Goal: Information Seeking & Learning: Learn about a topic

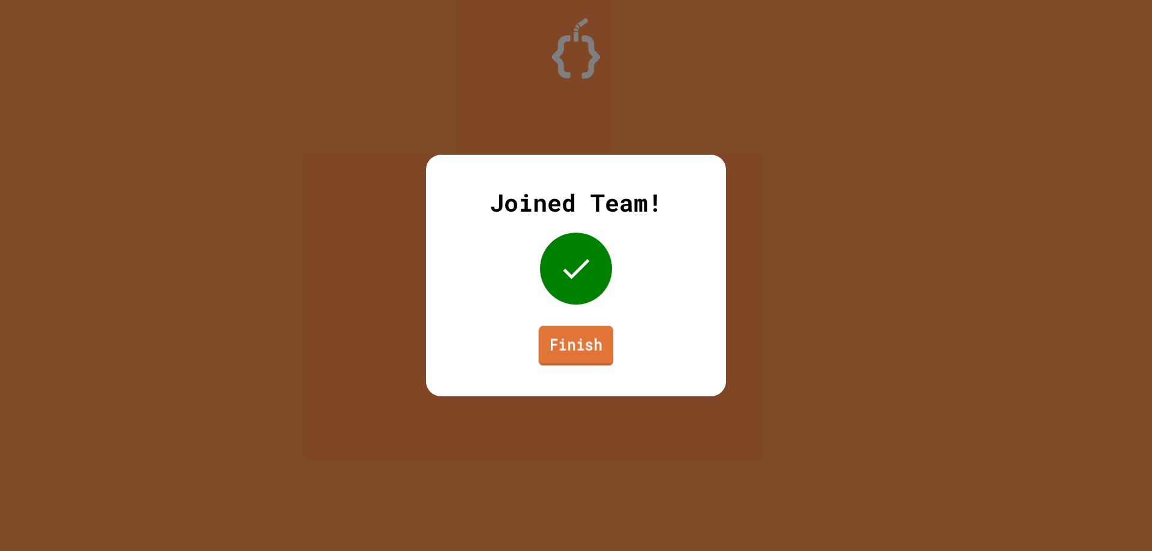
click at [556, 345] on link "Finish" at bounding box center [576, 346] width 75 height 40
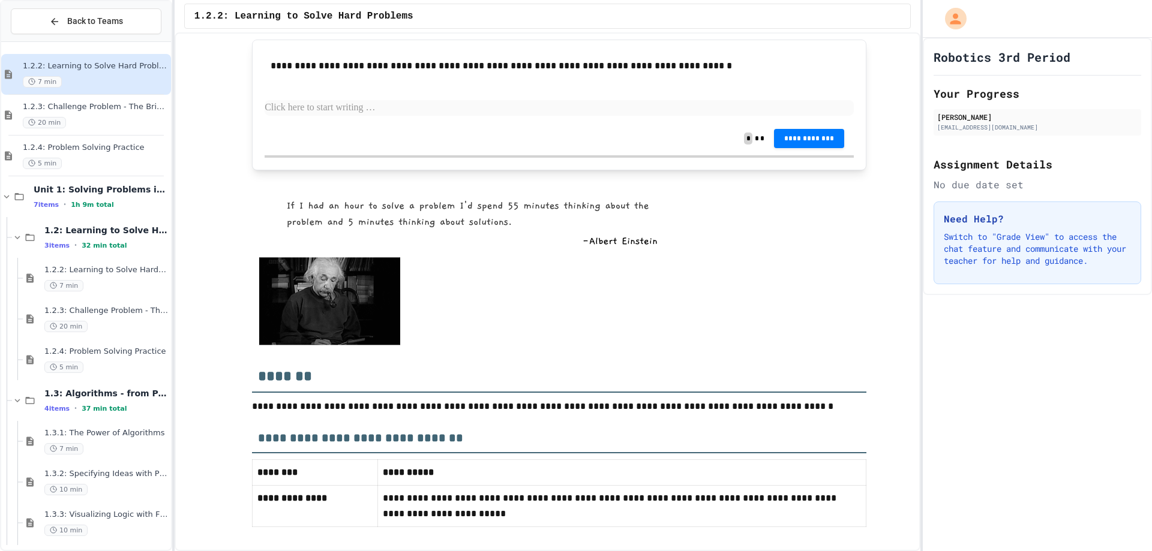
scroll to position [1487, 0]
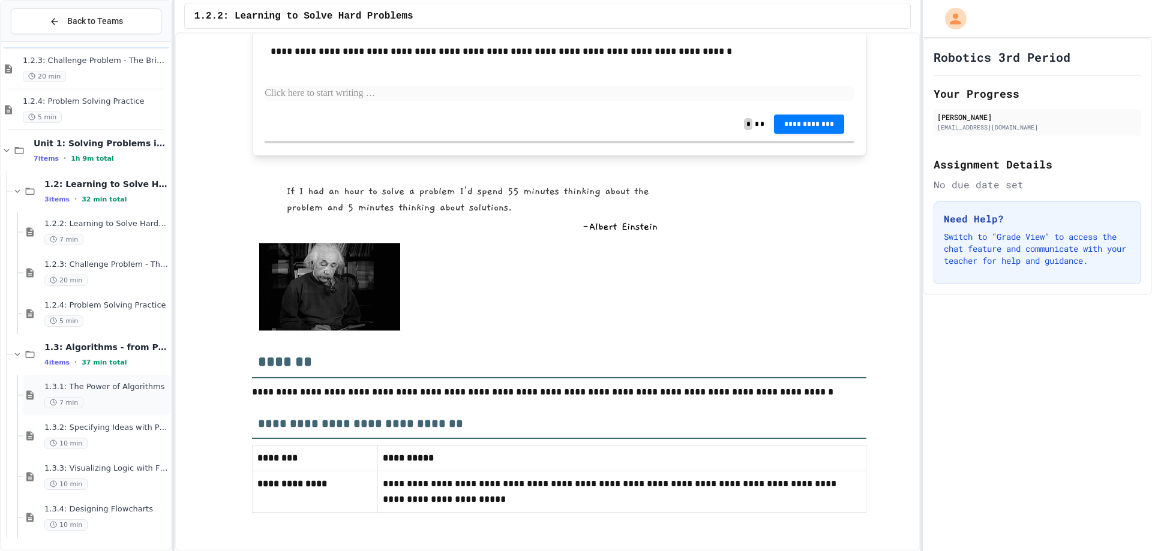
click at [31, 404] on div "1.3.1: The Power of Algorithms 7 min" at bounding box center [97, 395] width 148 height 41
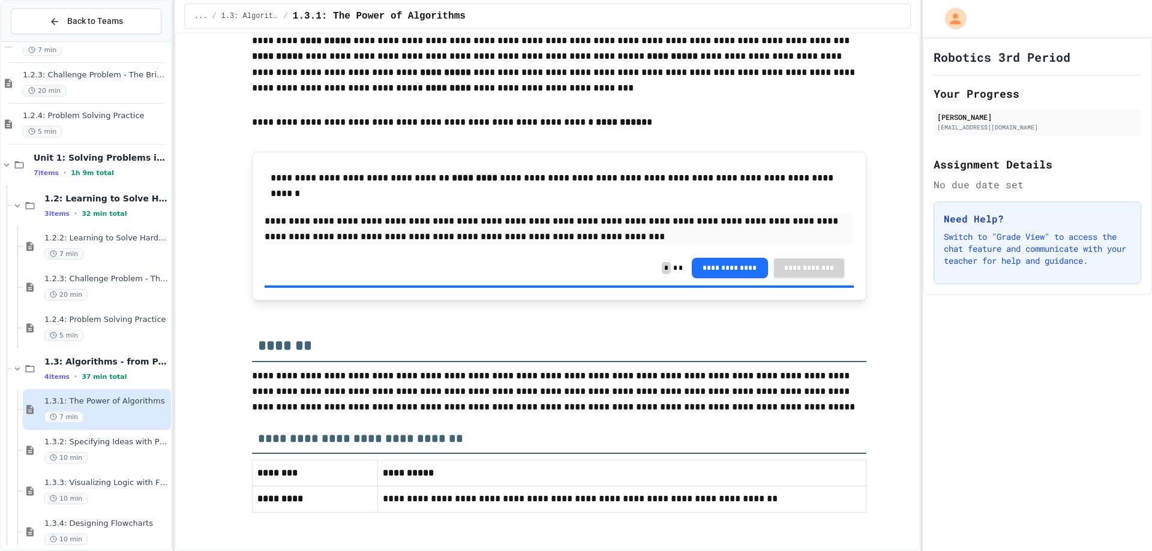
scroll to position [2246, 0]
click at [97, 455] on div "10 min" at bounding box center [106, 457] width 124 height 11
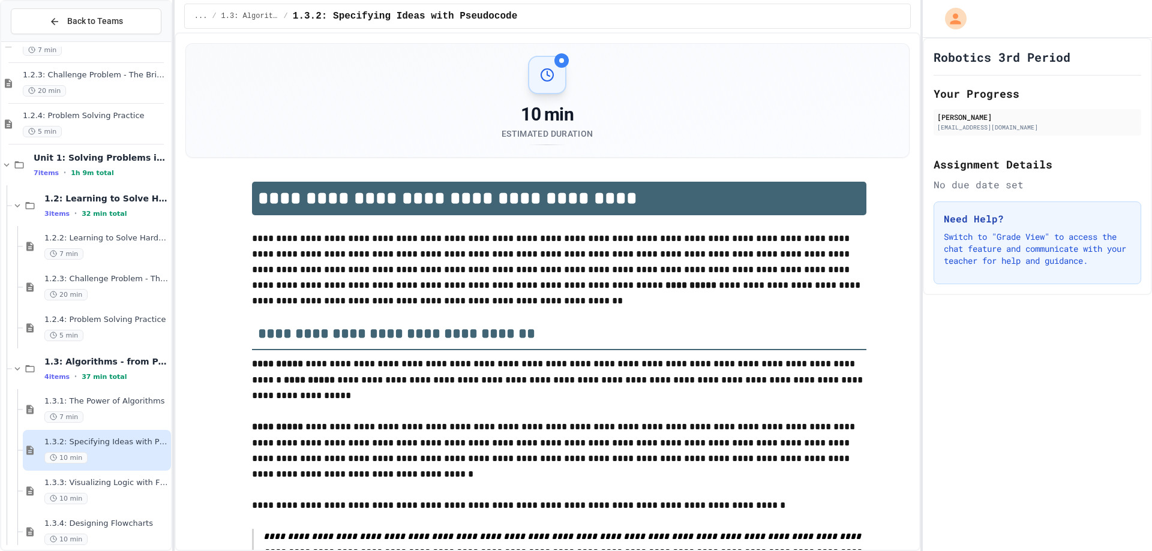
click at [101, 476] on div "1.3.3: Visualizing Logic with Flowcharts 10 min" at bounding box center [97, 491] width 148 height 41
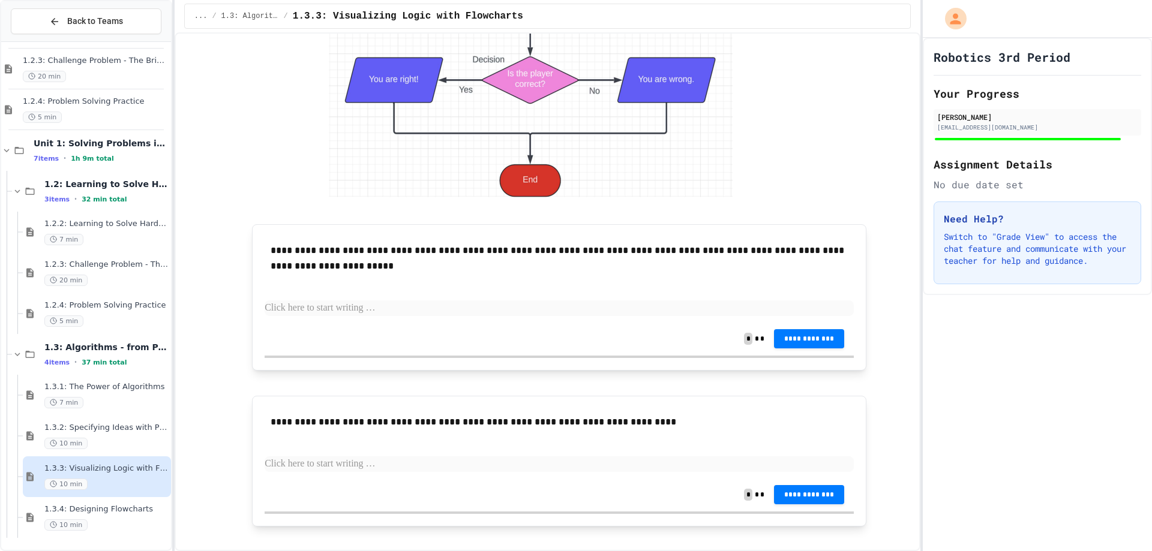
scroll to position [2635, 0]
